Goal: Find specific page/section: Find specific page/section

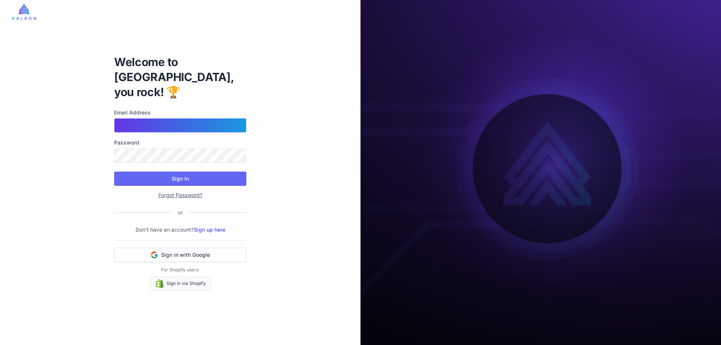
click at [158, 119] on input "Email Address" at bounding box center [180, 125] width 132 height 14
type input "**********"
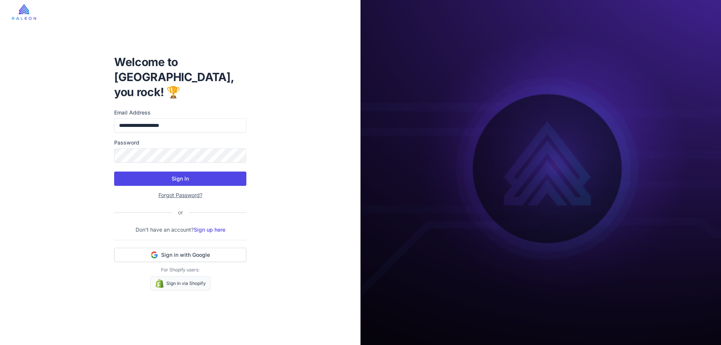
click at [178, 172] on button "Sign In" at bounding box center [180, 179] width 132 height 14
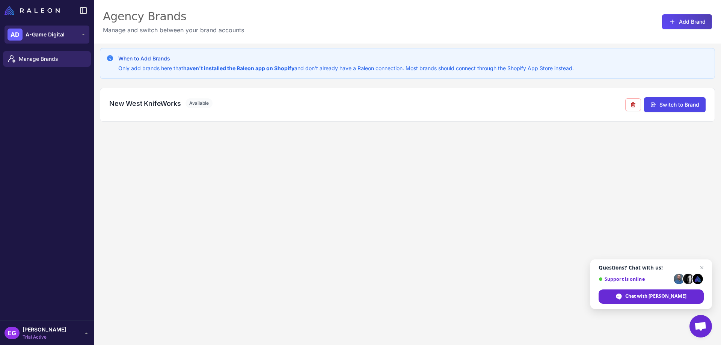
click at [78, 34] on button "AD A-Game Digital" at bounding box center [47, 35] width 85 height 18
click at [76, 33] on button "AD A-Game Digital" at bounding box center [47, 35] width 85 height 18
click at [46, 61] on span "Manage Brands" at bounding box center [52, 59] width 66 height 8
click at [82, 35] on icon at bounding box center [83, 35] width 6 height 6
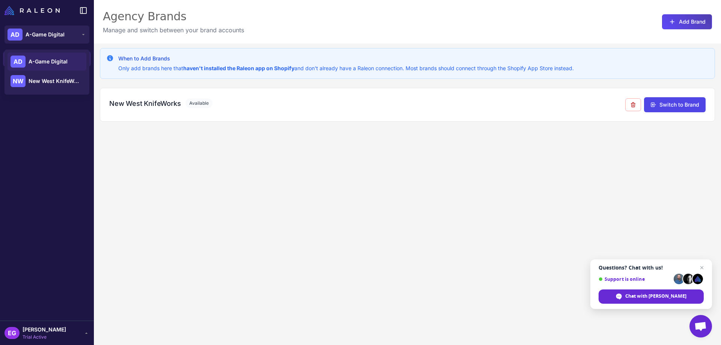
click at [130, 241] on div "When to Add Brands Only add brands here that haven't installed the Raleon app o…" at bounding box center [407, 216] width 627 height 345
click at [86, 332] on icon at bounding box center [86, 333] width 6 height 6
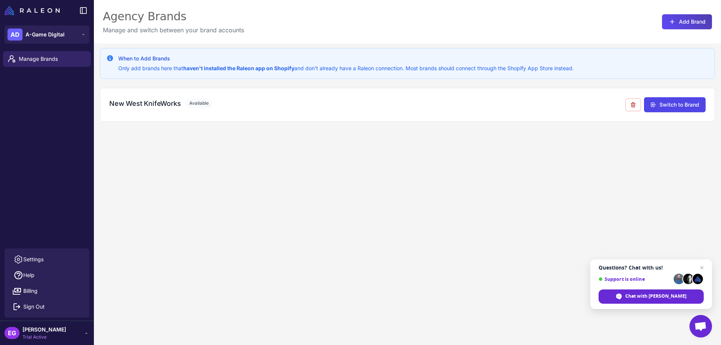
click at [262, 229] on div "When to Add Brands Only add brands here that haven't installed the Raleon app o…" at bounding box center [407, 216] width 627 height 345
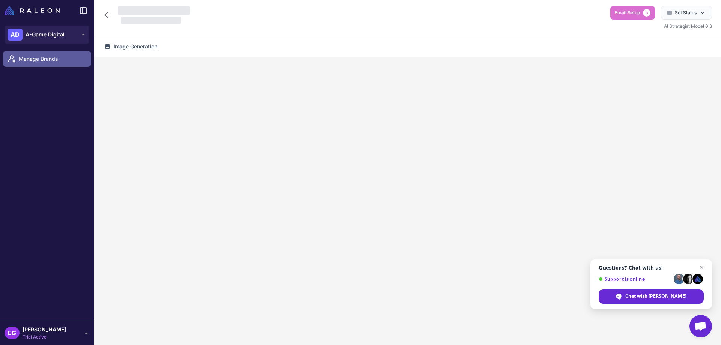
click at [63, 60] on span "Manage Brands" at bounding box center [52, 59] width 66 height 8
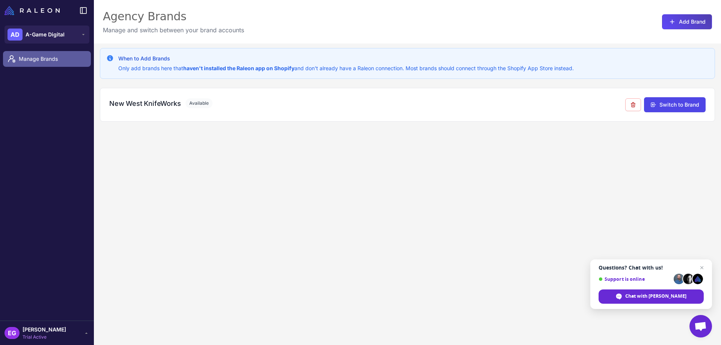
click at [74, 58] on span "Manage Brands" at bounding box center [52, 59] width 66 height 8
click at [75, 33] on button "AD A-Game Digital" at bounding box center [47, 35] width 85 height 18
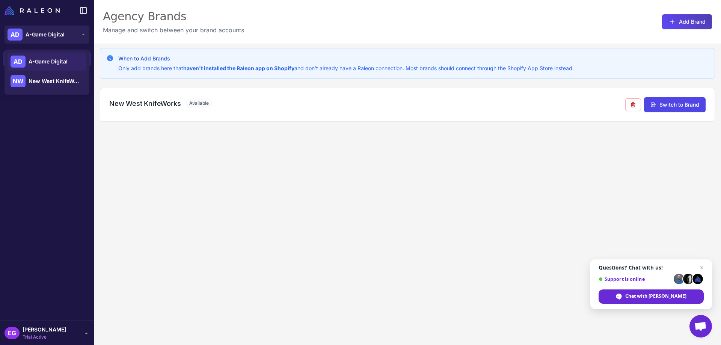
click at [142, 187] on div "When to Add Brands Only add brands here that haven't installed the Raleon app o…" at bounding box center [407, 216] width 627 height 345
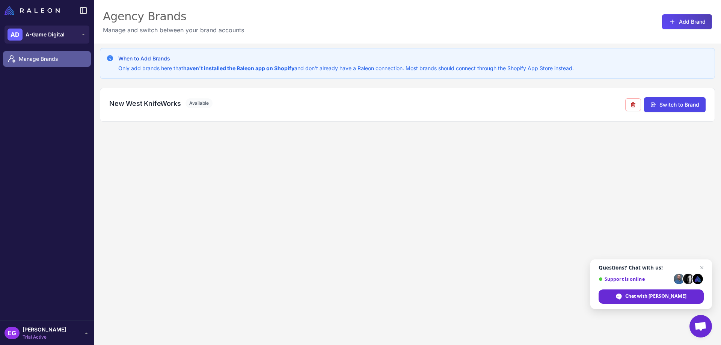
click at [61, 57] on span "Manage Brands" at bounding box center [52, 59] width 66 height 8
click at [537, 187] on div "When to Add Brands Only add brands here that haven't installed the Raleon app o…" at bounding box center [407, 216] width 627 height 345
